Goal: Download file/media

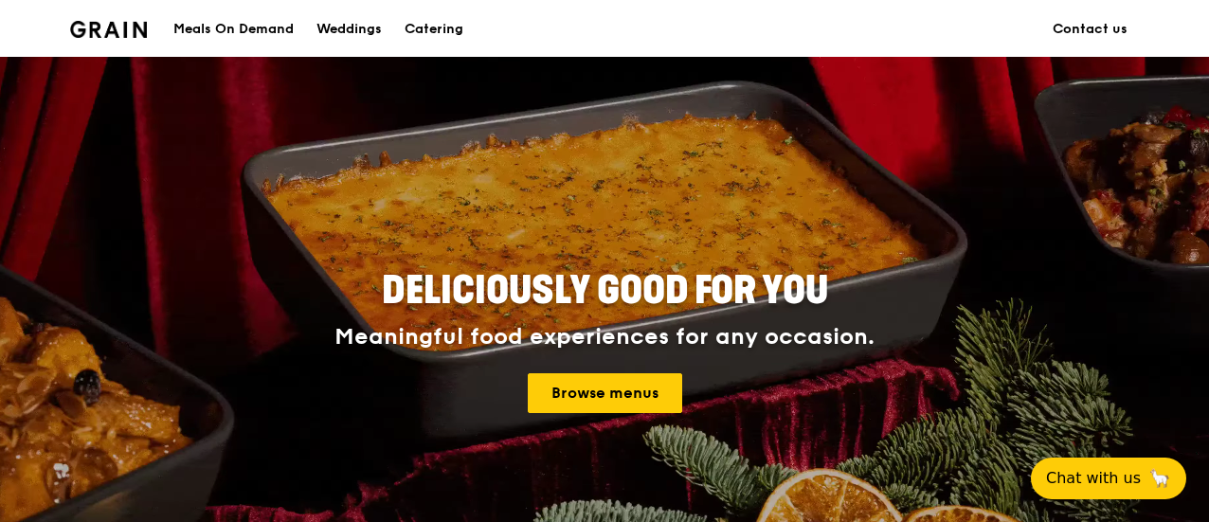
scroll to position [95, 0]
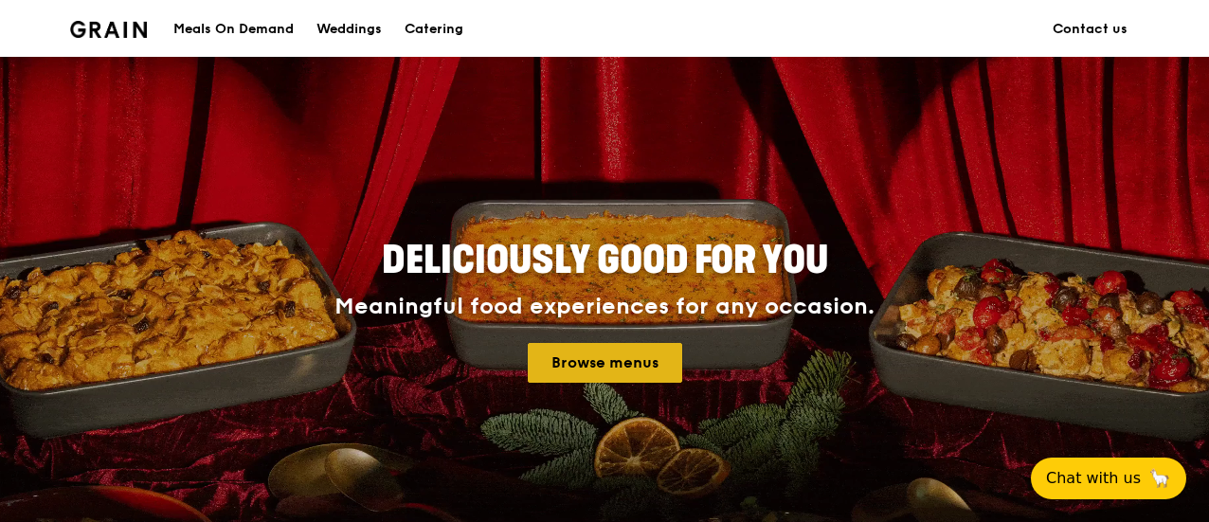
click at [654, 363] on link "Browse menus" at bounding box center [605, 363] width 154 height 40
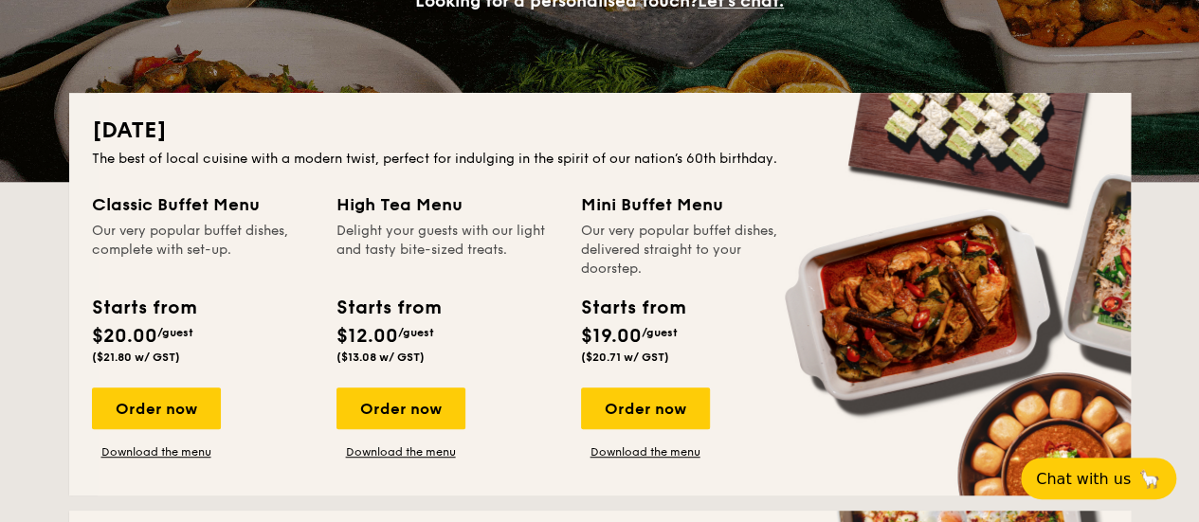
scroll to position [379, 0]
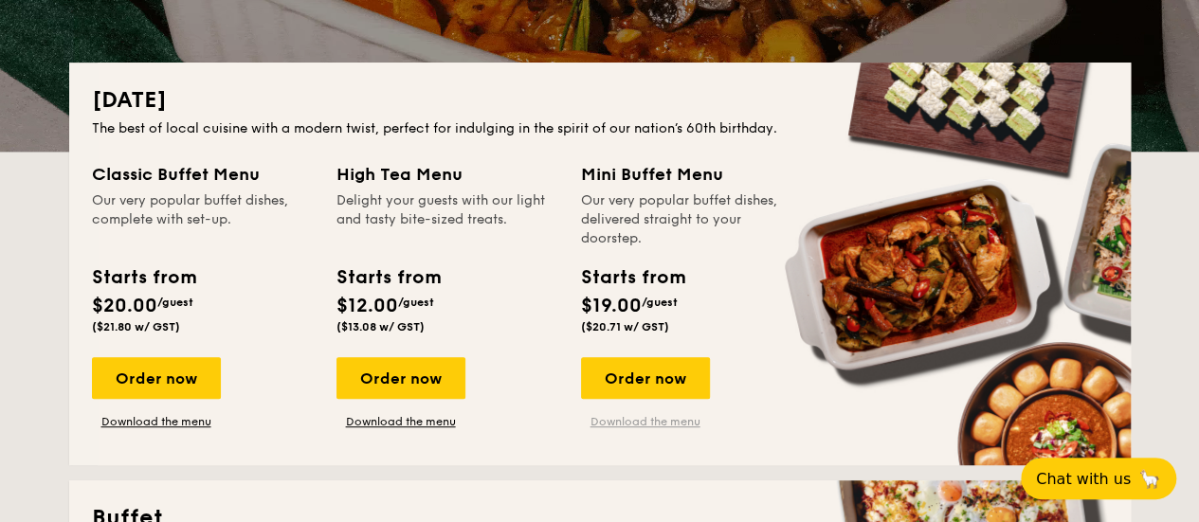
click at [633, 422] on link "Download the menu" at bounding box center [645, 421] width 129 height 15
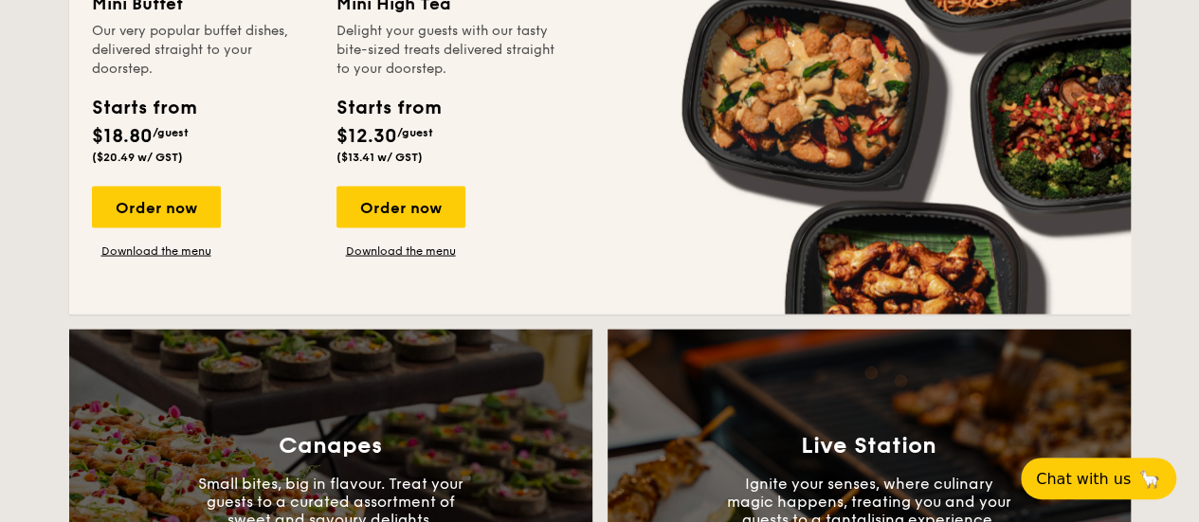
scroll to position [1611, 0]
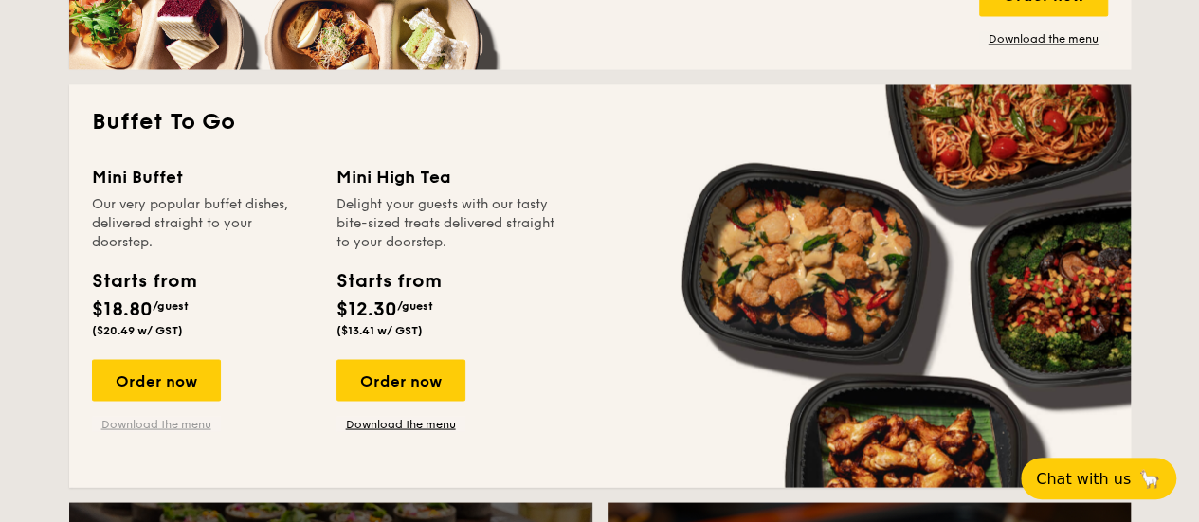
click at [151, 420] on link "Download the menu" at bounding box center [156, 423] width 129 height 15
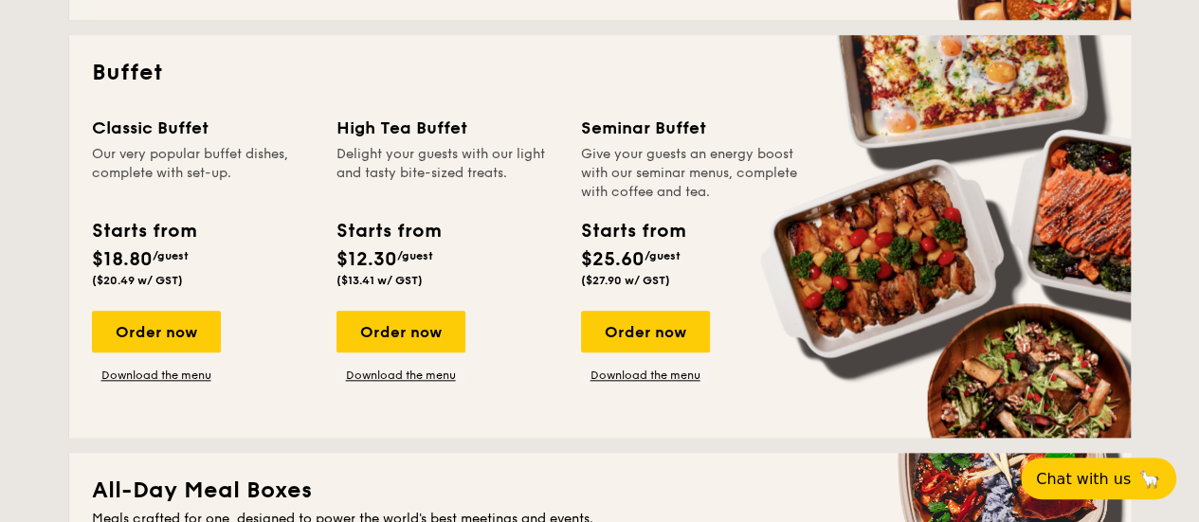
scroll to position [853, 0]
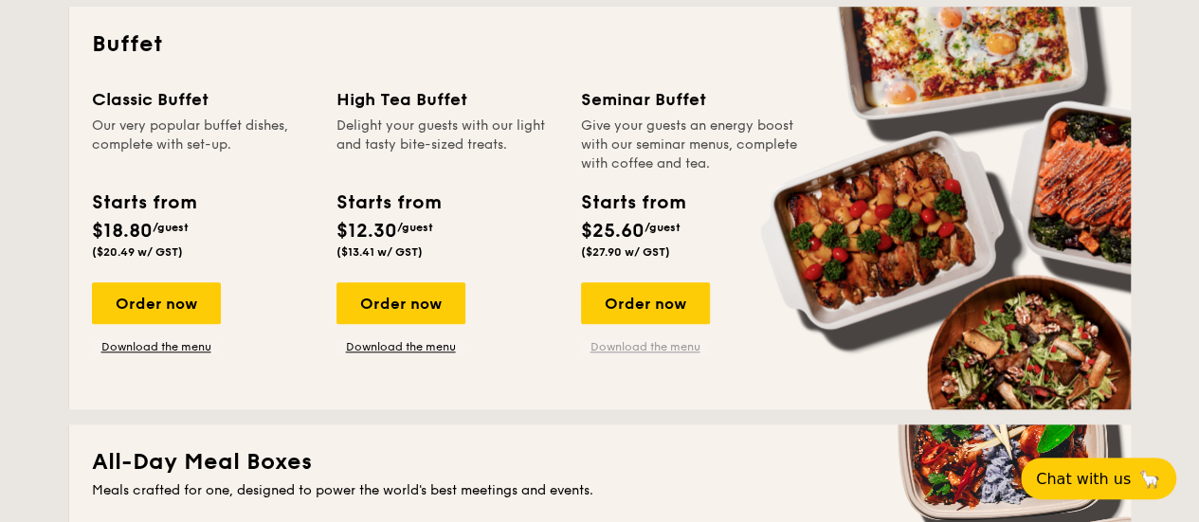
click at [640, 351] on link "Download the menu" at bounding box center [645, 346] width 129 height 15
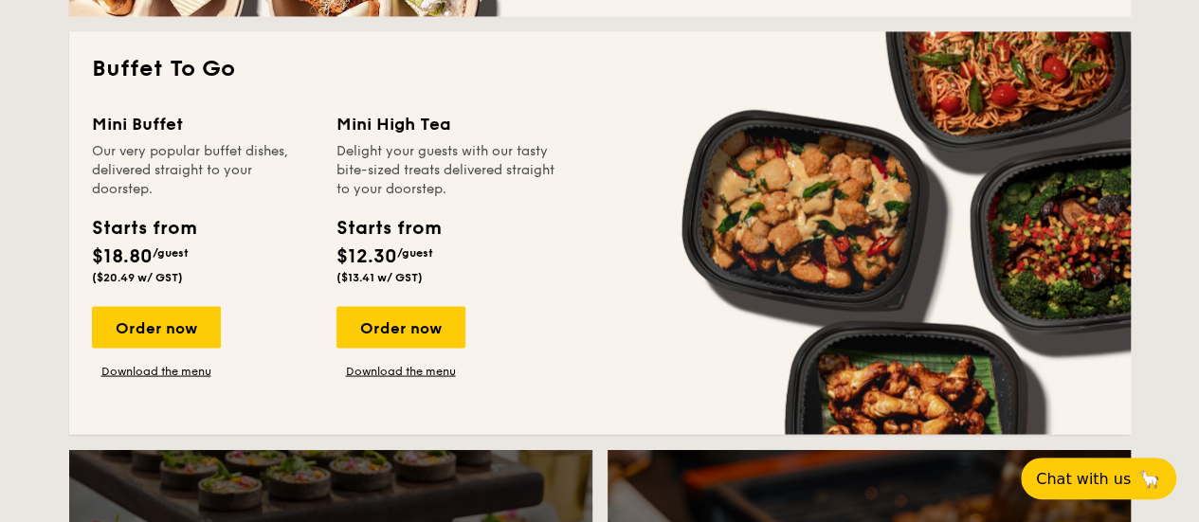
scroll to position [1706, 0]
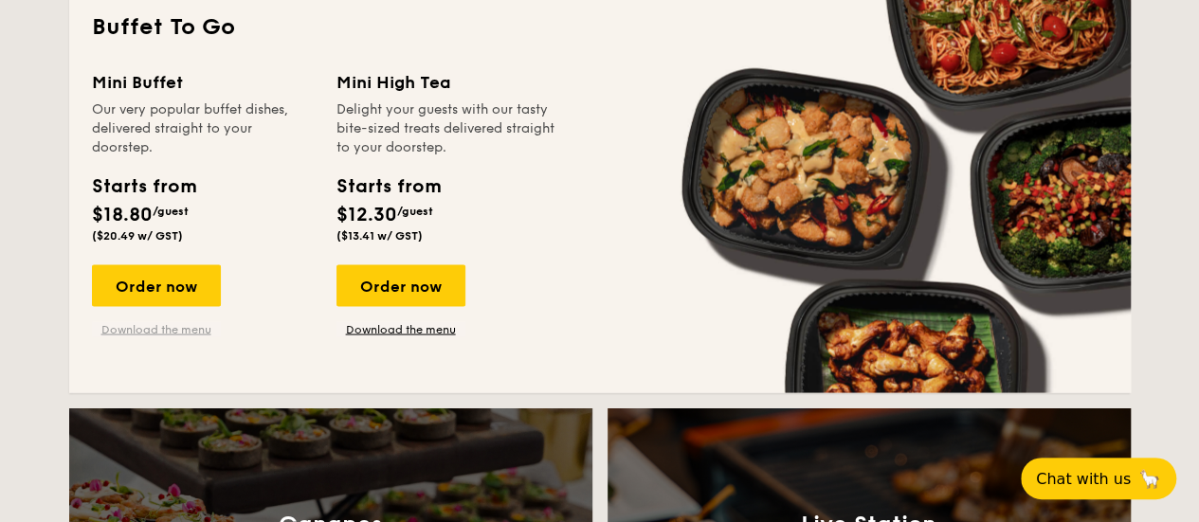
click at [159, 327] on link "Download the menu" at bounding box center [156, 328] width 129 height 15
